Goal: Task Accomplishment & Management: Complete application form

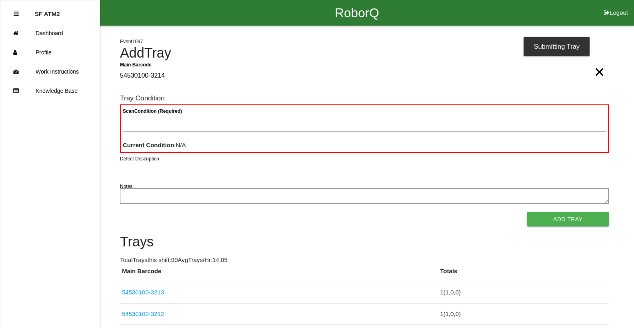
type Barcode "54530100-3214"
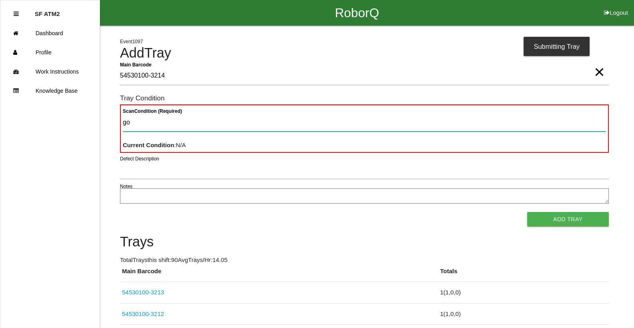
type Condition "goo"
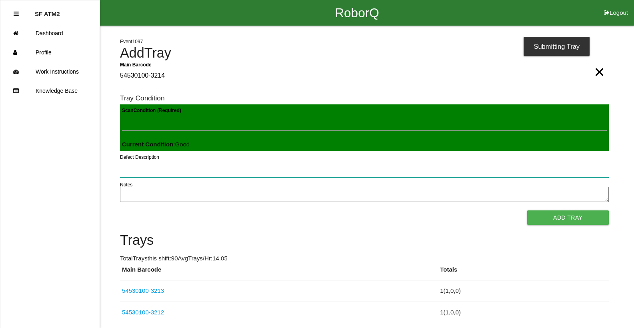
click at [527, 210] on button "Add Tray" at bounding box center [568, 217] width 82 height 14
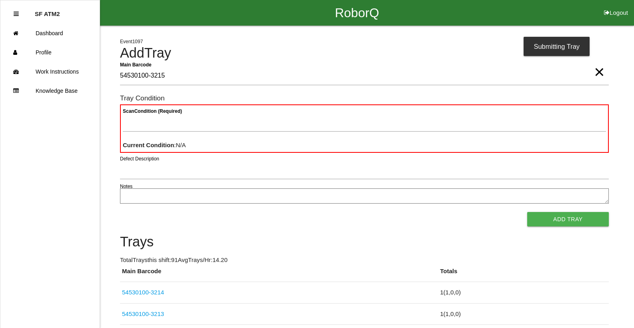
type Barcode "54530100-3215"
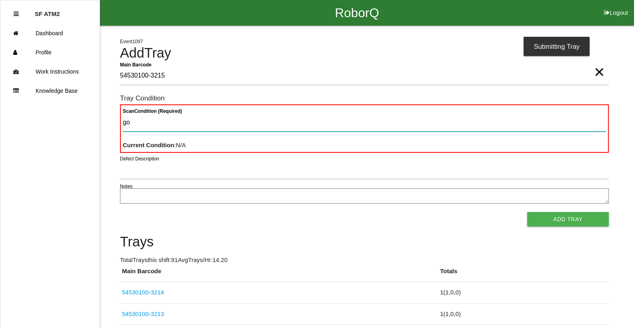
type Condition "goo"
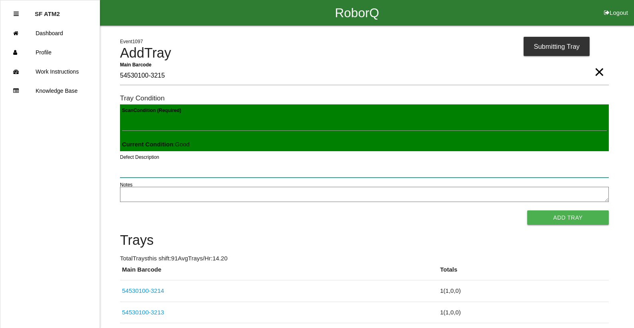
click at [527, 210] on button "Add Tray" at bounding box center [568, 217] width 82 height 14
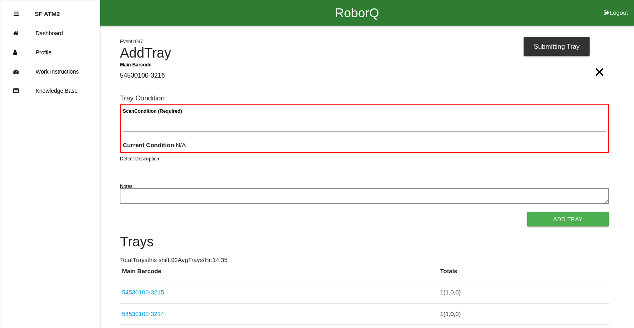
type Barcode "54530100-3216"
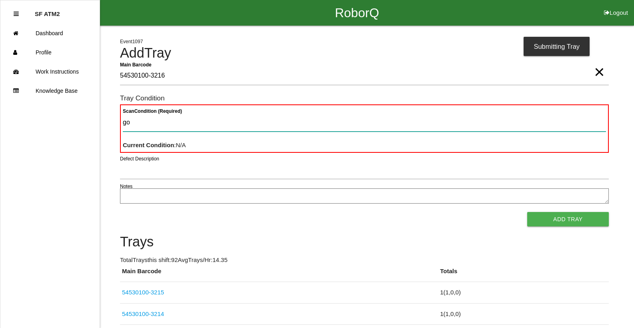
type Condition "goo"
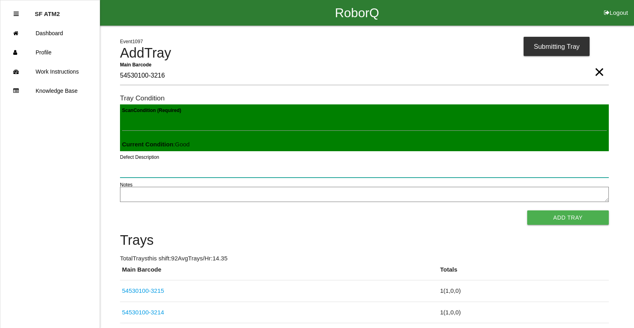
click at [527, 210] on button "Add Tray" at bounding box center [568, 217] width 82 height 14
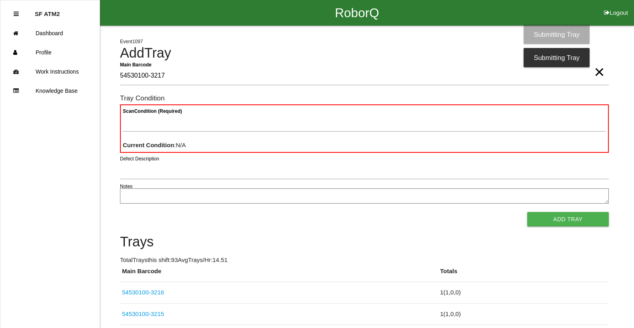
type Barcode "54530100-3217"
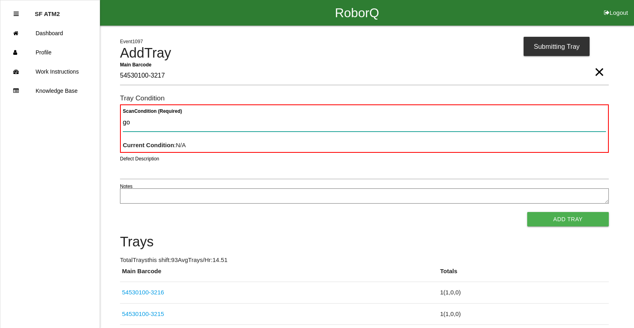
type Condition "goo"
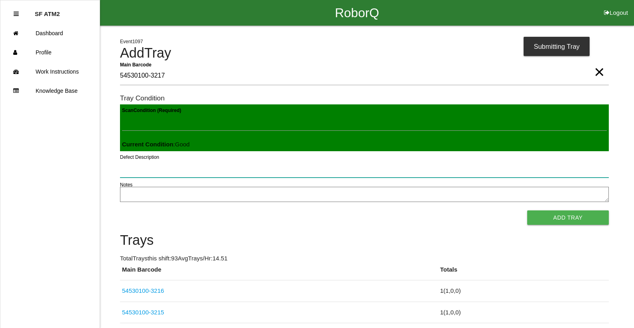
click at [527, 210] on button "Add Tray" at bounding box center [568, 217] width 82 height 14
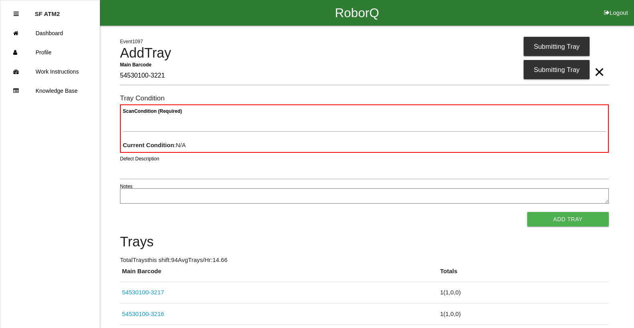
type Barcode "54530100-3221"
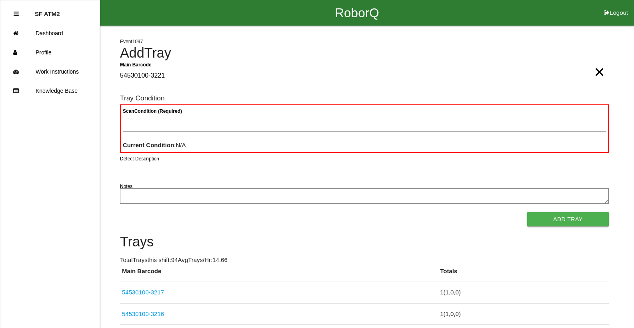
click at [594, 71] on span "×" at bounding box center [599, 64] width 10 height 16
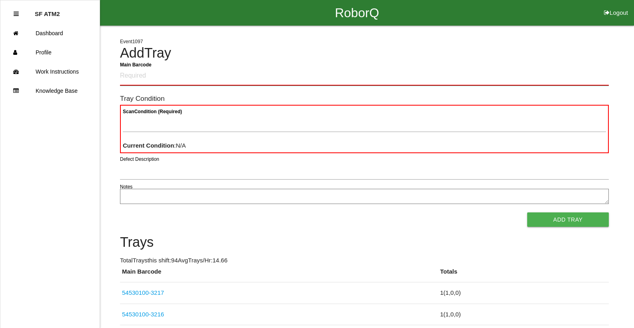
click at [129, 83] on Barcode "Main Barcode" at bounding box center [364, 76] width 488 height 19
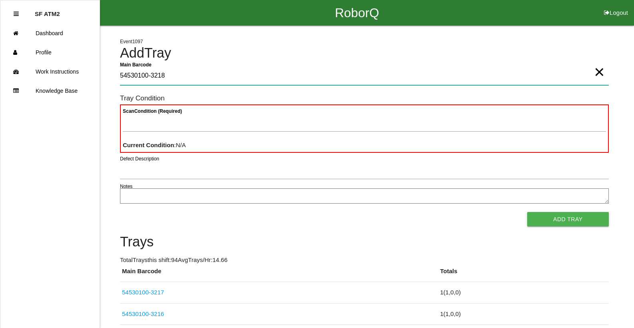
type Barcode "54530100-3218"
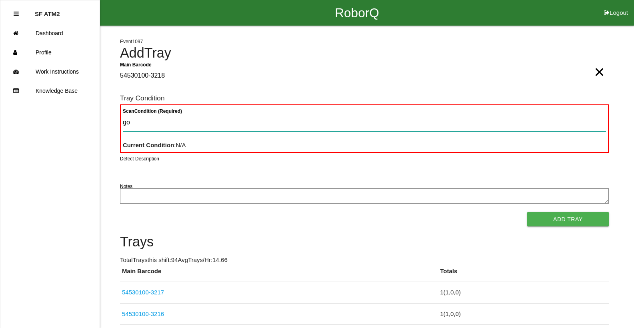
type Condition "goo"
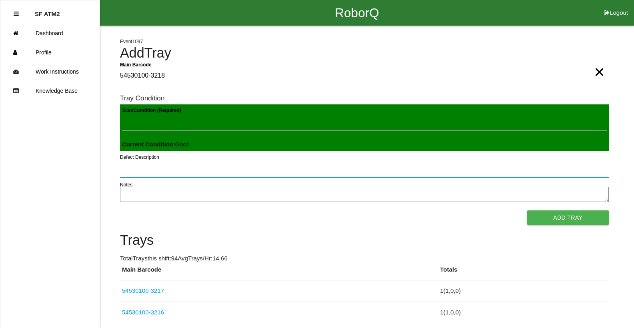
click at [527, 210] on button "Add Tray" at bounding box center [568, 217] width 82 height 14
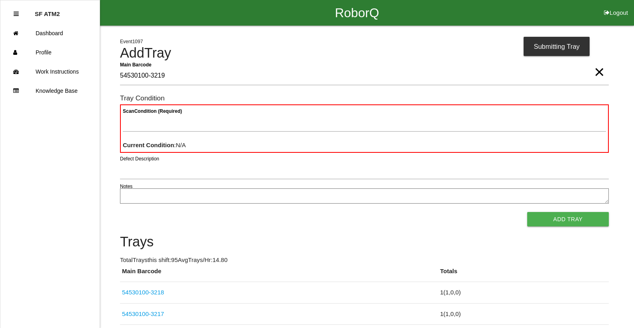
type Barcode "54530100-3219"
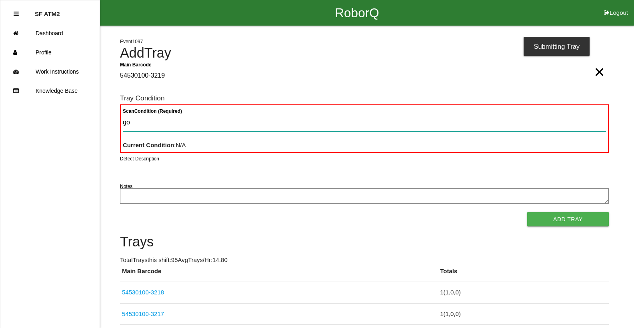
type Condition "goo"
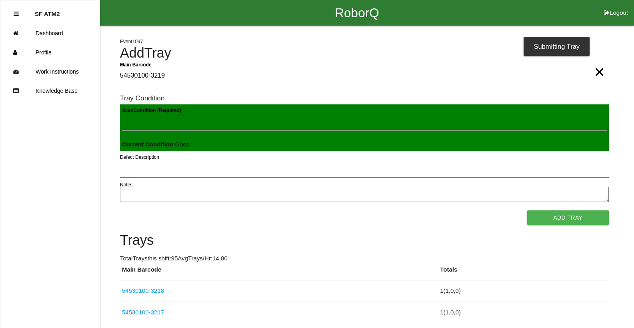
click at [527, 210] on button "Add Tray" at bounding box center [568, 217] width 82 height 14
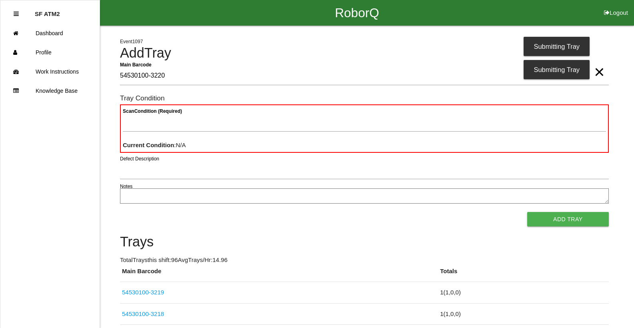
type Barcode "54530100-3220"
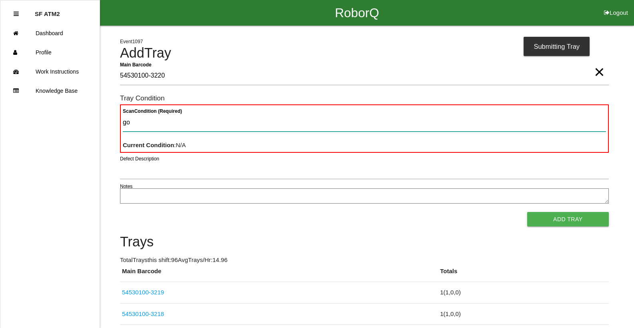
type Condition "goo"
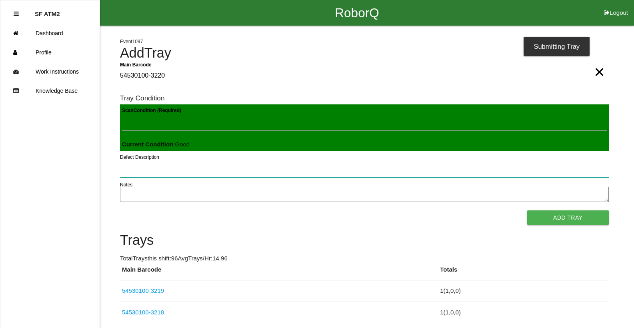
click at [527, 210] on button "Add Tray" at bounding box center [568, 217] width 82 height 14
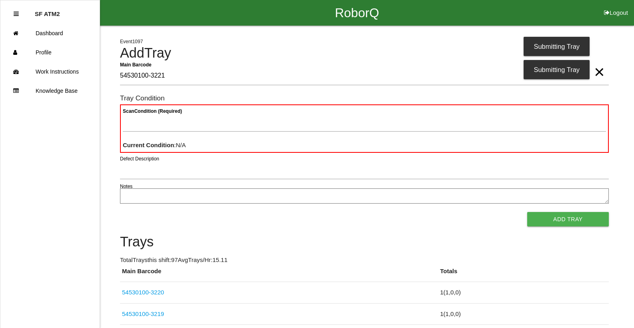
type Barcode "54530100-3221"
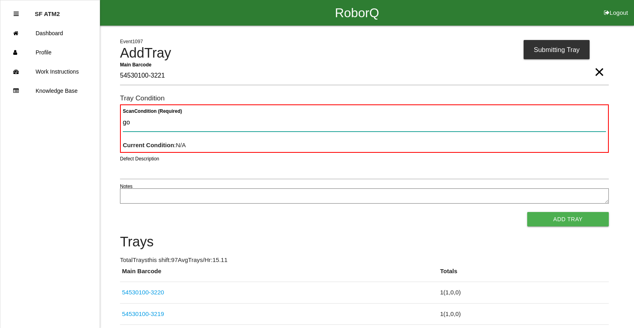
type Condition "goo"
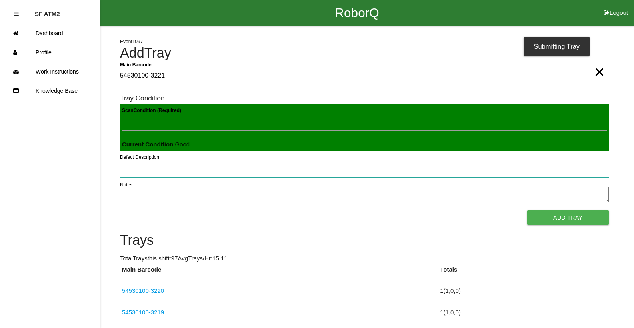
click at [527, 210] on button "Add Tray" at bounding box center [568, 217] width 82 height 14
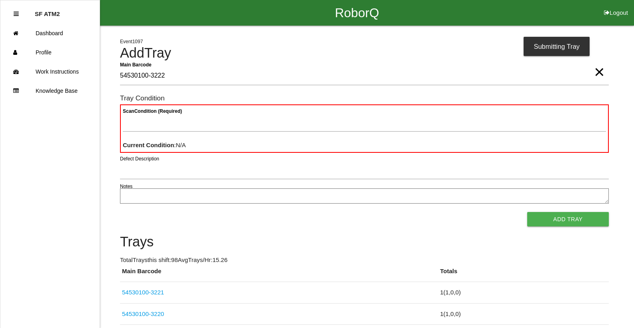
type Barcode "54530100-3222"
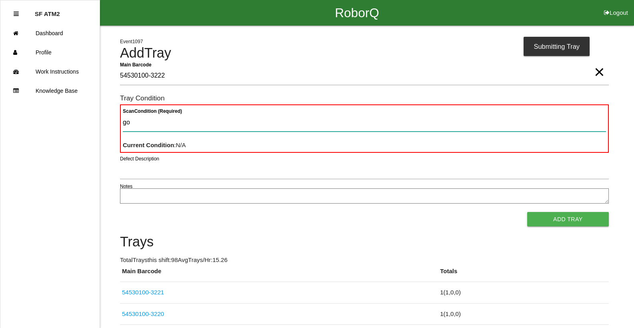
type Condition "goo"
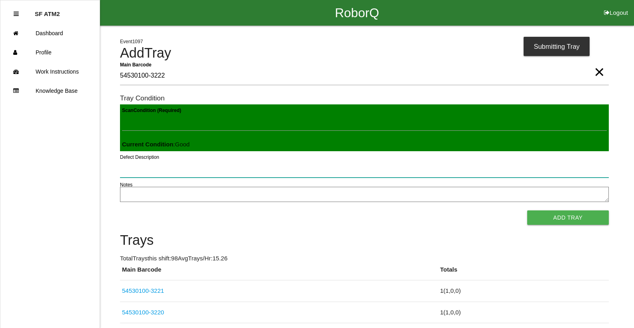
click at [527, 210] on button "Add Tray" at bounding box center [568, 217] width 82 height 14
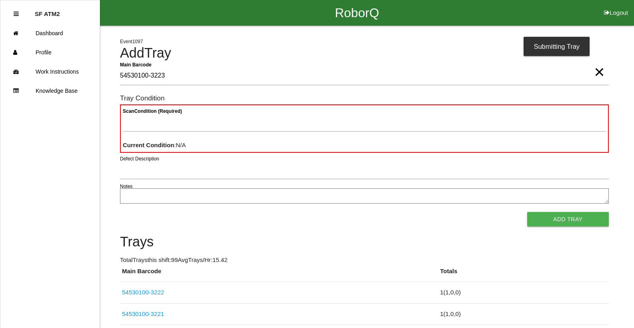
type Barcode "54530100-3223"
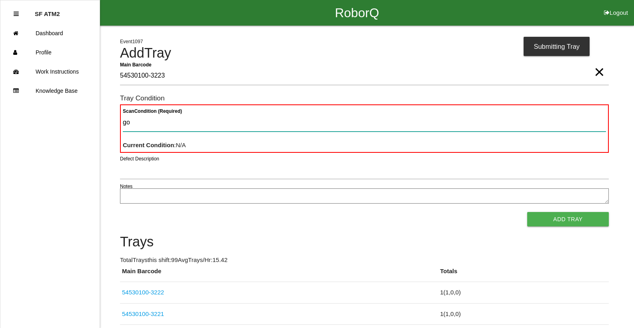
type Condition "goo"
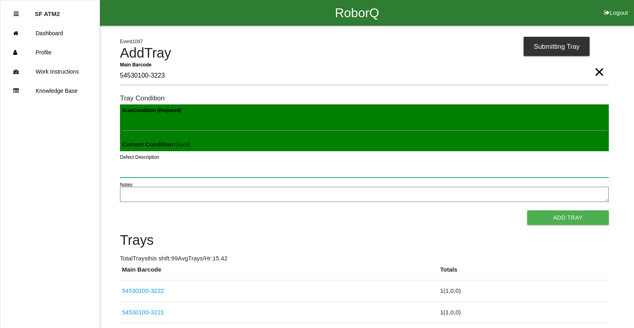
click at [527, 210] on button "Add Tray" at bounding box center [568, 217] width 82 height 14
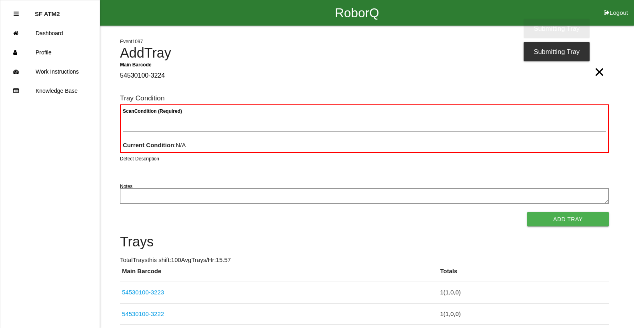
type Barcode "54530100-3224"
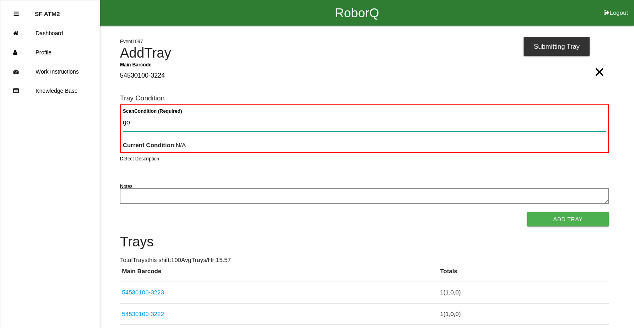
type Condition "goo"
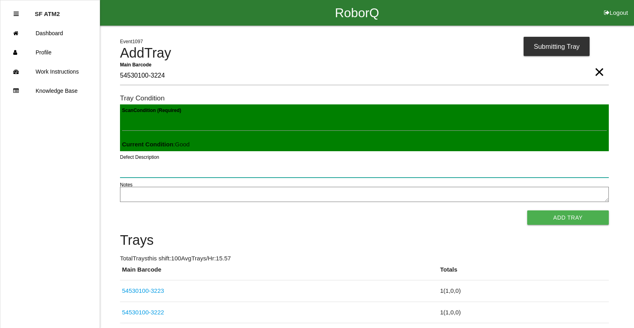
click at [527, 210] on button "Add Tray" at bounding box center [568, 217] width 82 height 14
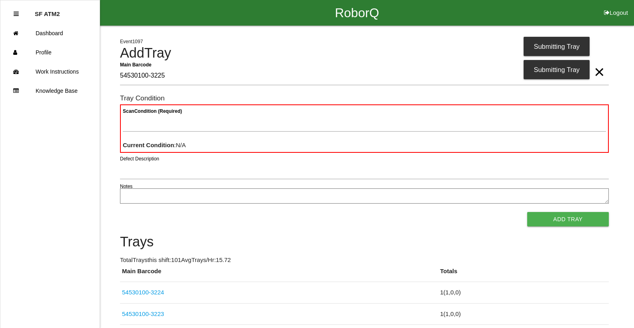
type Barcode "54530100-3225"
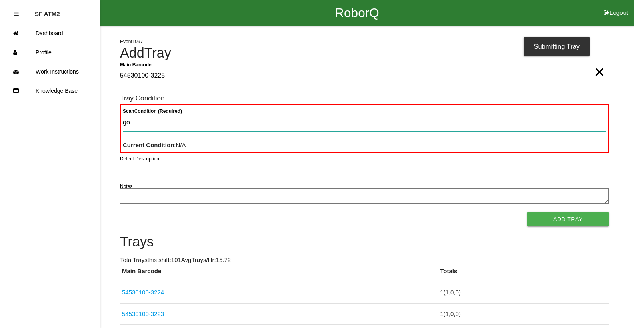
type Condition "goo"
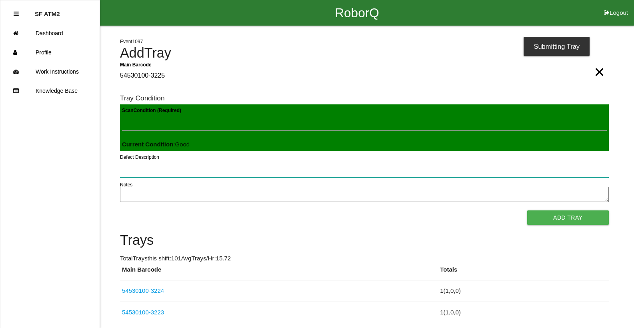
click at [527, 210] on button "Add Tray" at bounding box center [568, 217] width 82 height 14
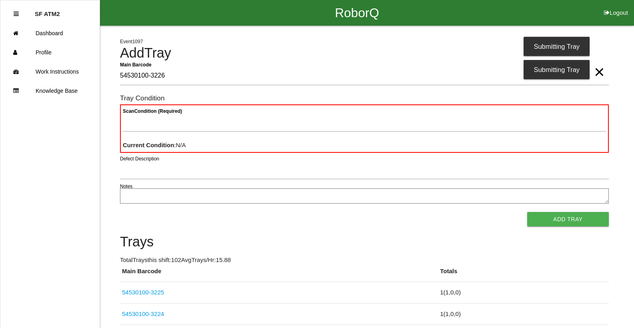
type Barcode "54530100-3226"
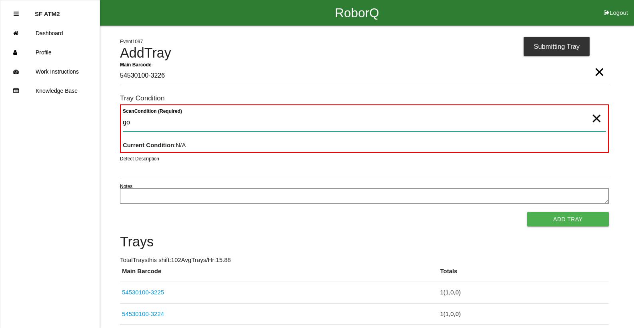
type Condition "goo"
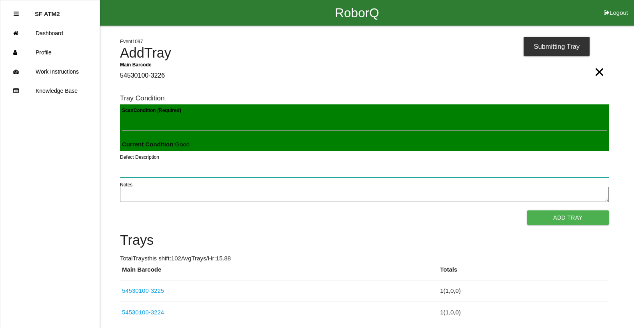
click at [527, 210] on button "Add Tray" at bounding box center [568, 217] width 82 height 14
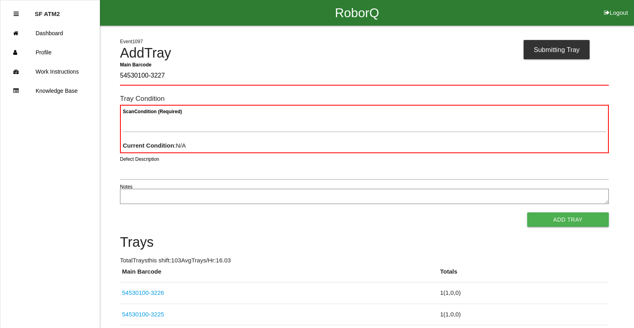
type Barcode "54530100-3227"
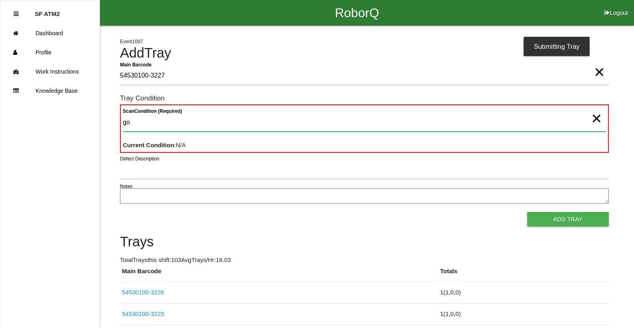
type Condition "goo"
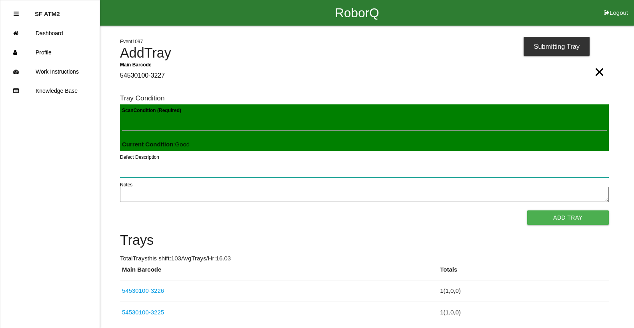
click at [527, 210] on button "Add Tray" at bounding box center [568, 217] width 82 height 14
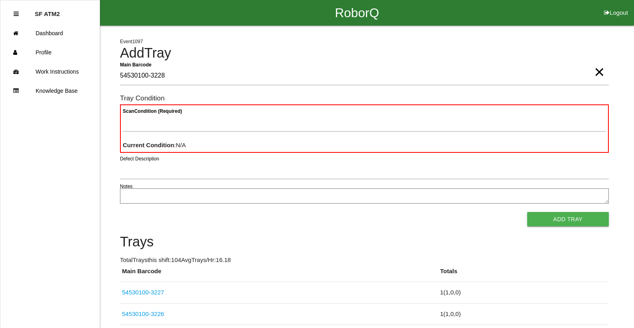
type Barcode "54530100-3228"
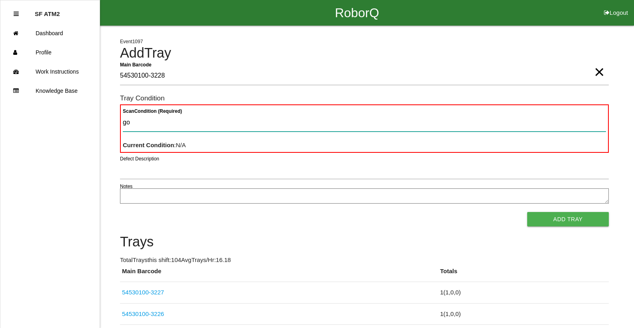
type Condition "goo"
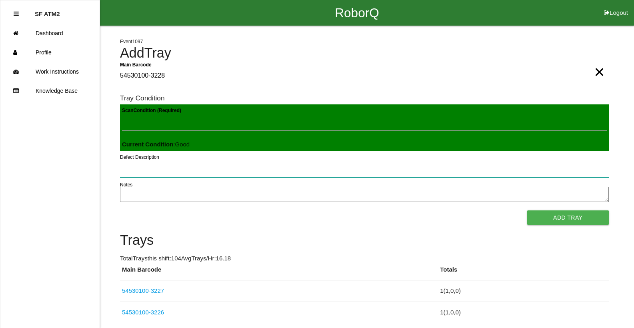
click at [527, 210] on button "Add Tray" at bounding box center [568, 217] width 82 height 14
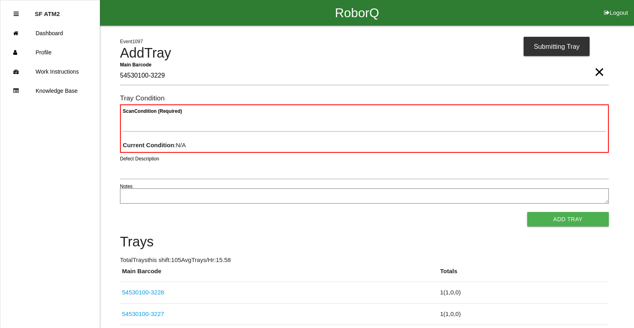
type Barcode "54530100-3229"
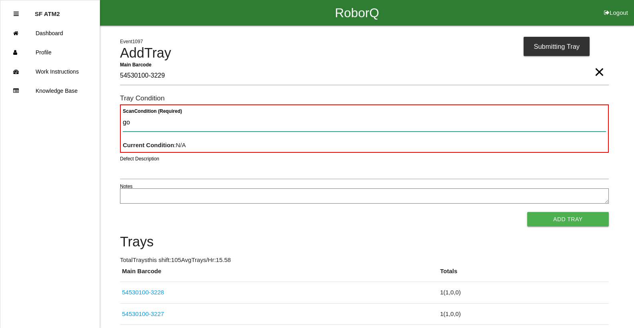
type Condition "goo"
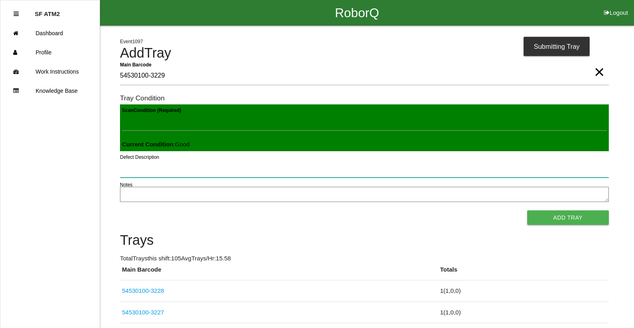
click at [527, 210] on button "Add Tray" at bounding box center [568, 217] width 82 height 14
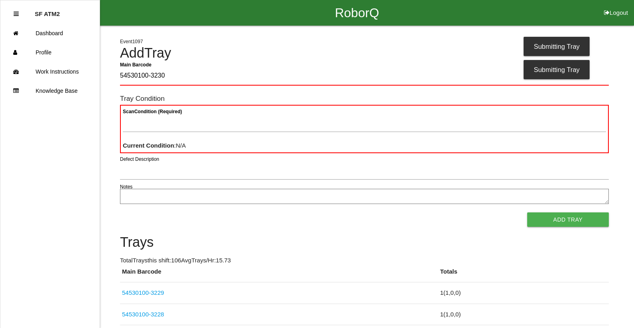
type Barcode "54530100-3230"
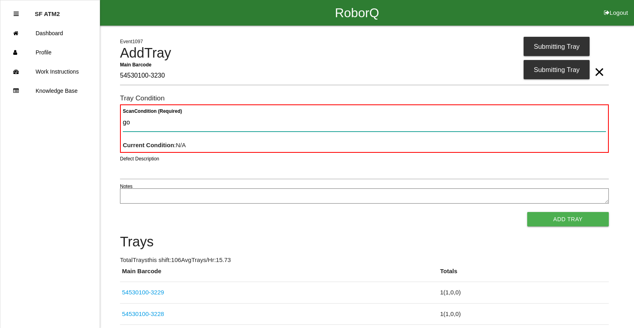
type Condition "goo"
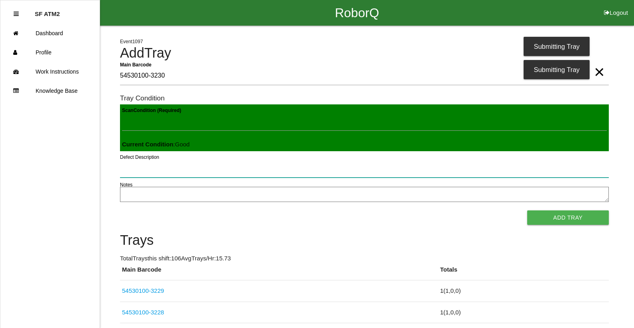
click at [527, 210] on button "Add Tray" at bounding box center [568, 217] width 82 height 14
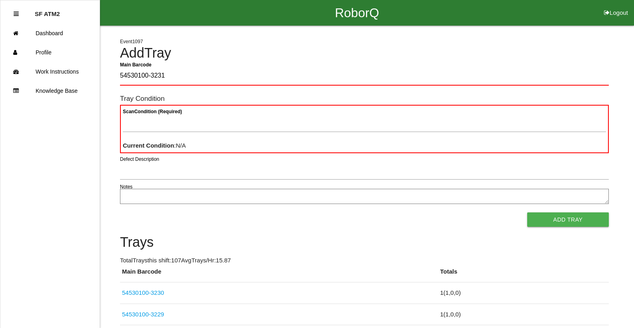
type Barcode "54530100-3231"
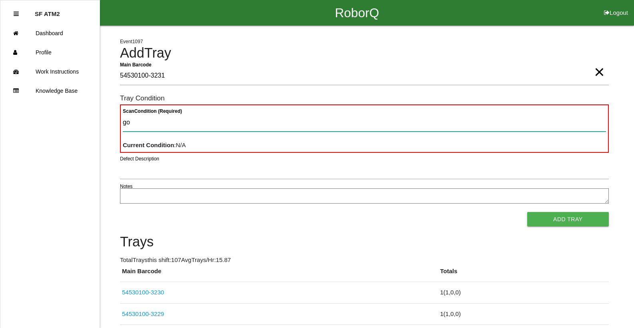
type Condition "goo"
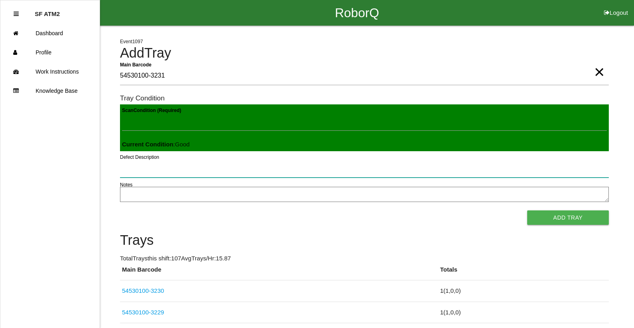
click at [527, 210] on button "Add Tray" at bounding box center [568, 217] width 82 height 14
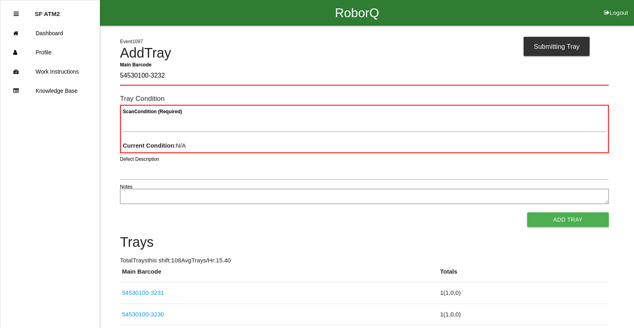
type Barcode "54530100-3232"
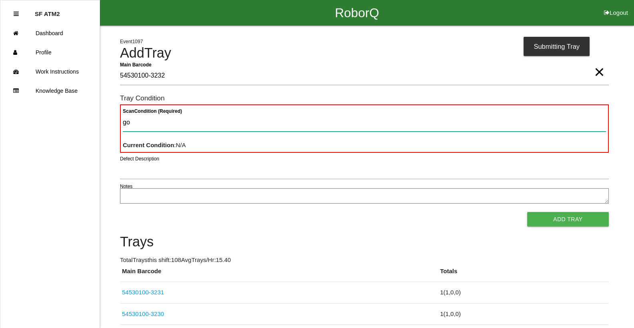
type Condition "goo"
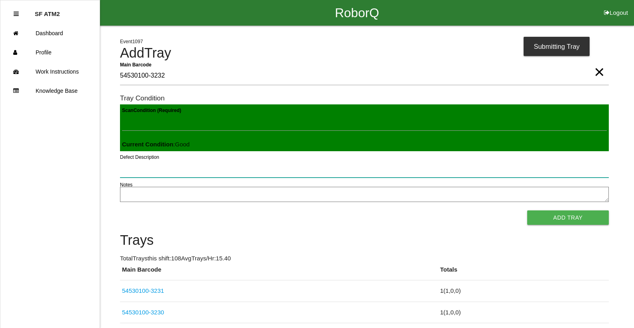
click at [527, 210] on button "Add Tray" at bounding box center [568, 217] width 82 height 14
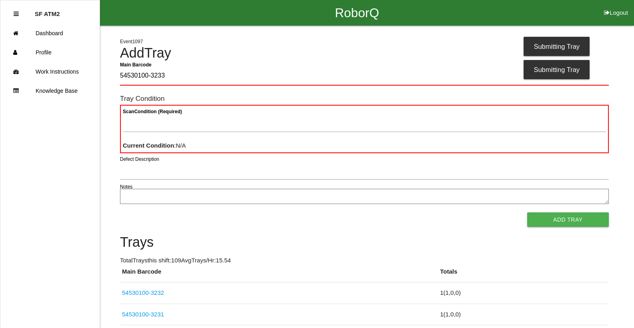
type Barcode "54530100-3233"
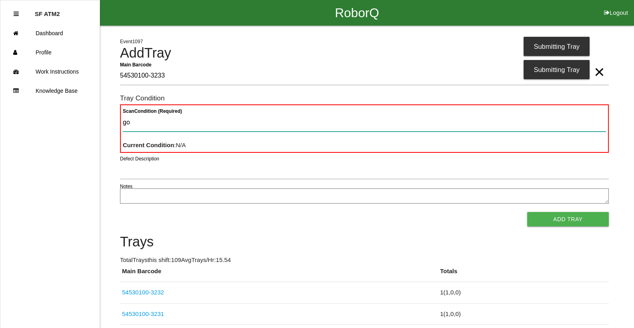
type Condition "goo"
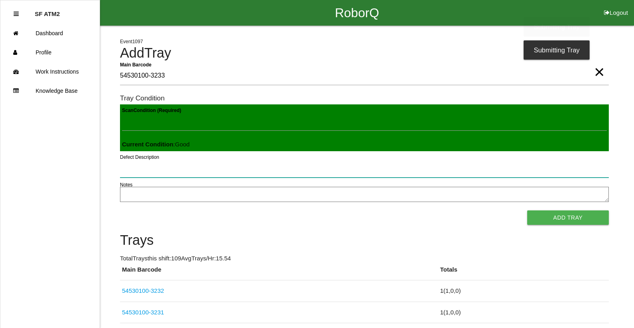
click at [527, 210] on button "Add Tray" at bounding box center [568, 217] width 82 height 14
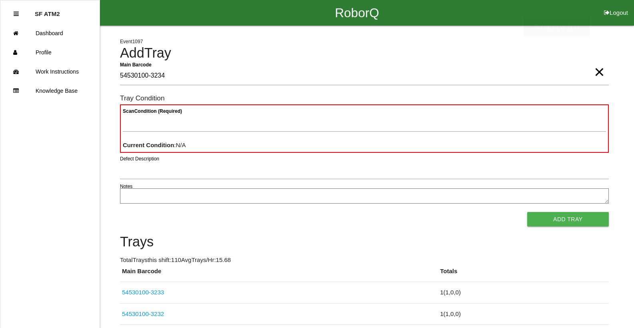
type Barcode "54530100-3234"
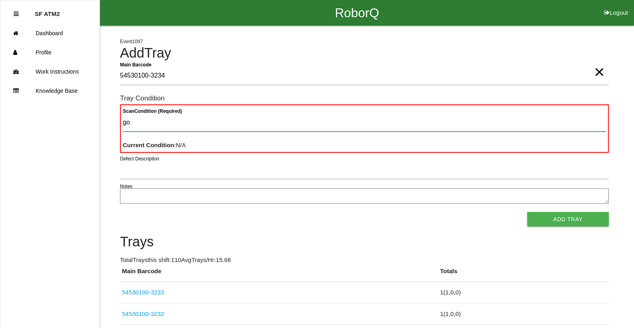
type Condition "goo"
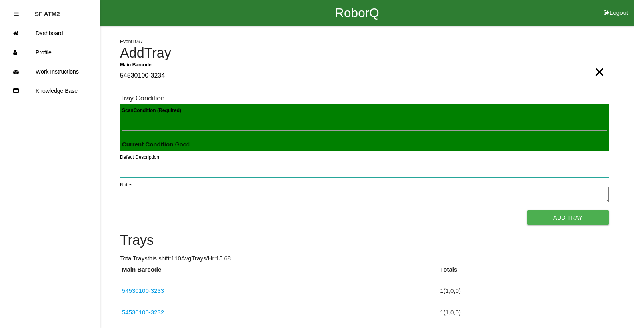
click at [527, 210] on button "Add Tray" at bounding box center [568, 217] width 82 height 14
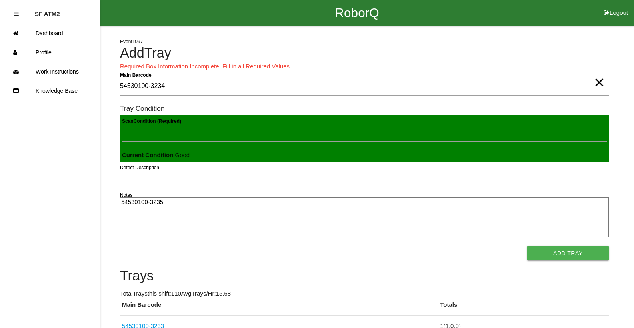
type textarea "54530100-3235"
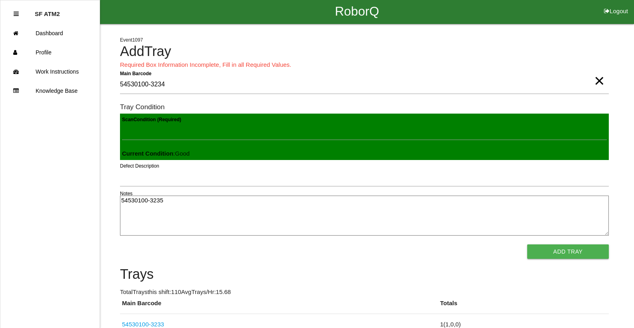
click link "54530100-3233" at bounding box center [143, 324] width 42 height 7
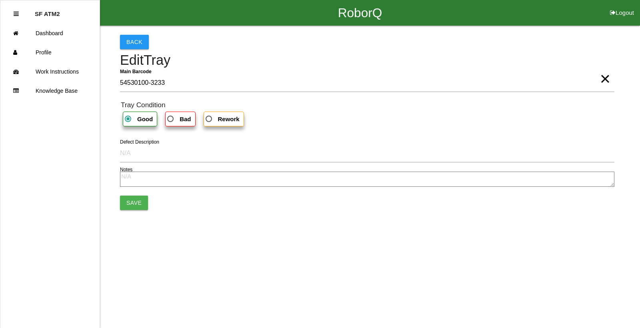
click at [0, 24] on link "Dashboard" at bounding box center [49, 33] width 99 height 19
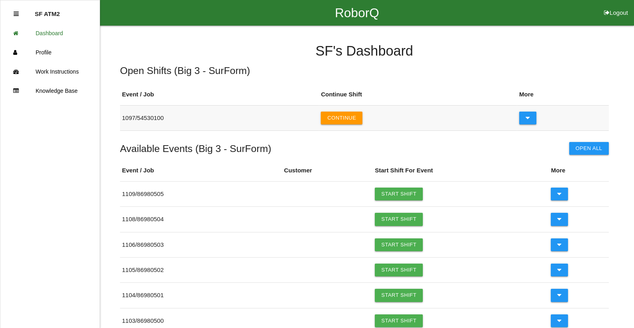
click at [347, 126] on td "Continue" at bounding box center [418, 117] width 198 height 25
click at [347, 123] on button "Continue" at bounding box center [342, 118] width 42 height 13
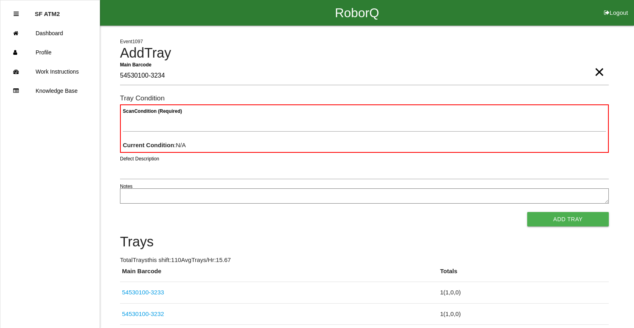
type Barcode "54530100-3234"
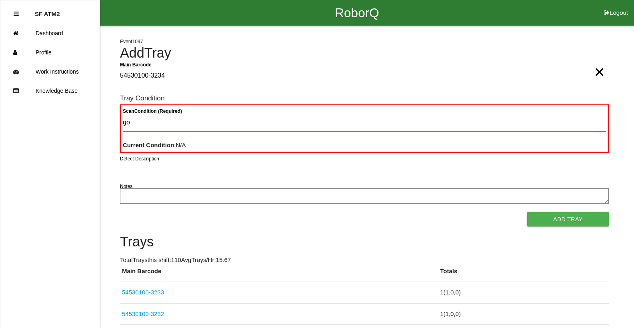
type Condition "goo"
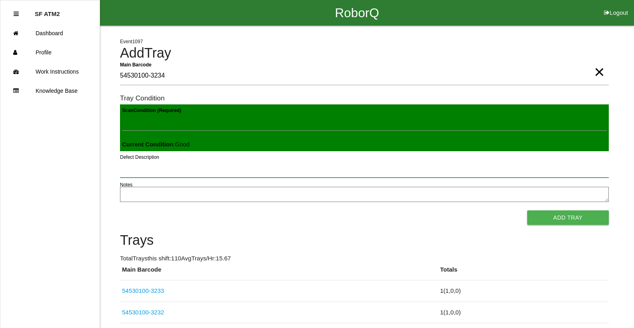
click at [527, 210] on button "Add Tray" at bounding box center [568, 217] width 82 height 14
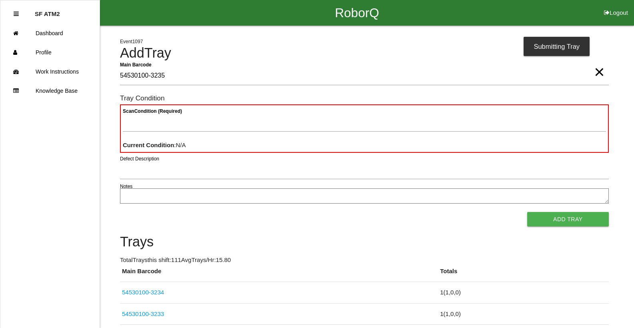
type Barcode "54530100-3235"
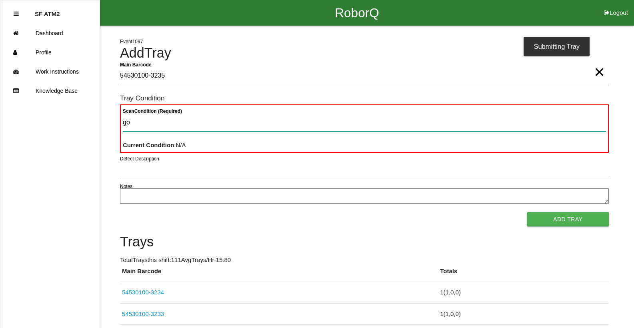
type Condition "goo"
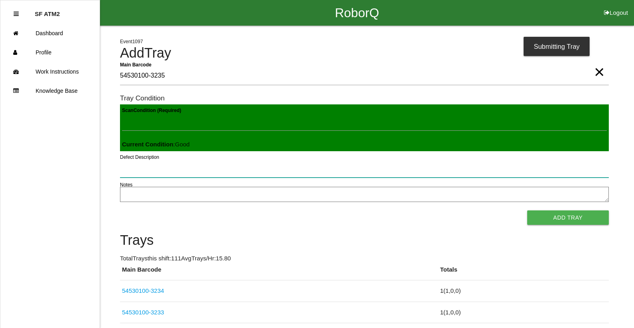
click at [527, 210] on button "Add Tray" at bounding box center [568, 217] width 82 height 14
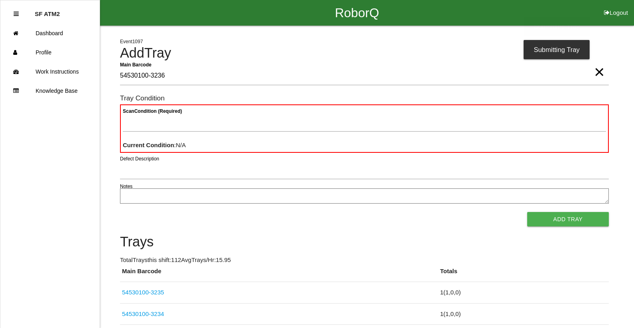
type Barcode "54530100-3236"
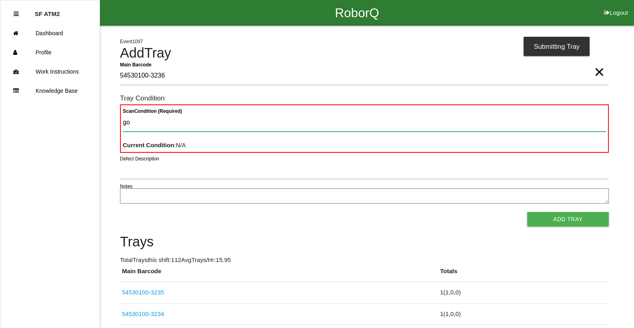
type Condition "goo"
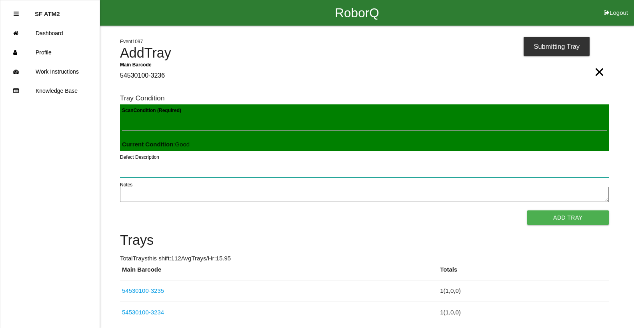
click at [527, 210] on button "Add Tray" at bounding box center [568, 217] width 82 height 14
